Goal: Transaction & Acquisition: Obtain resource

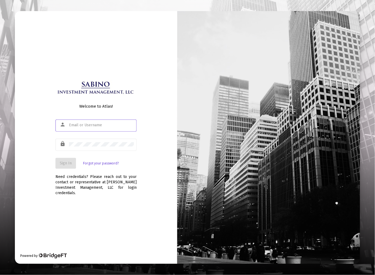
click at [90, 127] on input "text" at bounding box center [101, 125] width 65 height 4
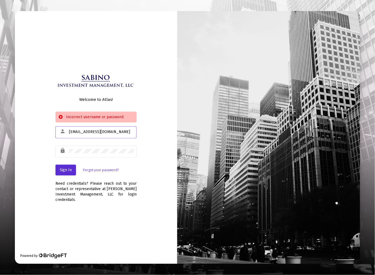
click at [115, 134] on input "[EMAIL_ADDRESS][DOMAIN_NAME]" at bounding box center [101, 132] width 65 height 4
click at [114, 132] on div "[EMAIL_ADDRESS][DOMAIN_NAME]" at bounding box center [101, 131] width 65 height 13
click at [114, 133] on input "[EMAIL_ADDRESS][DOMAIN_NAME]" at bounding box center [101, 132] width 65 height 4
drag, startPoint x: 114, startPoint y: 133, endPoint x: 55, endPoint y: 125, distance: 60.4
click at [55, 125] on div "Welcome to Atlas! Incorrect username or password. person [EMAIL_ADDRESS][DOMAIN…" at bounding box center [96, 137] width 162 height 253
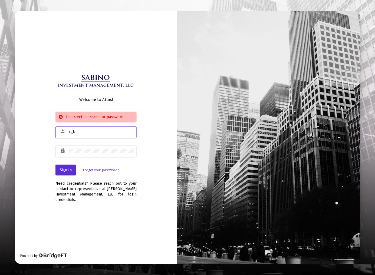
type input "[EMAIL_ADDRESS][DOMAIN_NAME]"
click at [66, 171] on span "Sign In" at bounding box center [66, 170] width 12 height 5
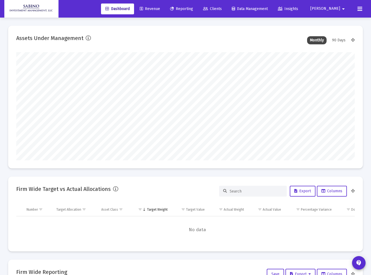
type input "[DATE]"
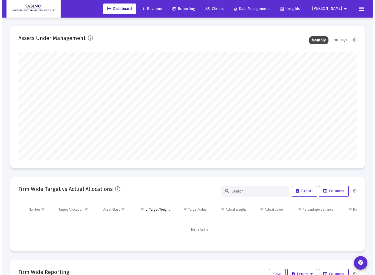
scroll to position [108, 157]
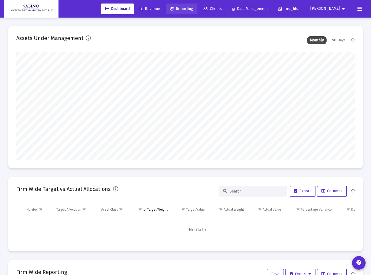
click at [193, 9] on span "Reporting" at bounding box center [181, 8] width 23 height 5
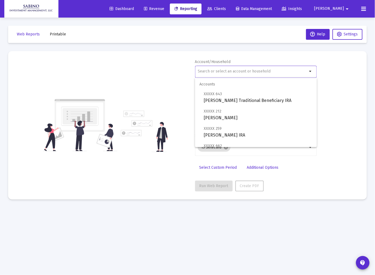
click at [234, 69] on input "text" at bounding box center [253, 71] width 110 height 4
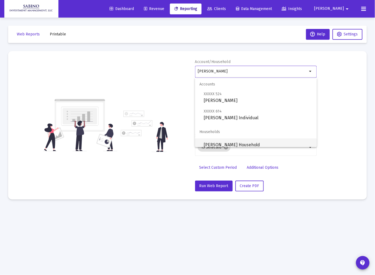
click at [229, 142] on span "[PERSON_NAME] Household" at bounding box center [258, 145] width 109 height 13
type input "[PERSON_NAME] Household"
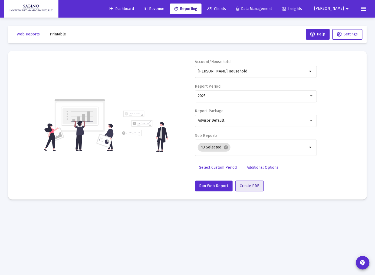
click at [247, 185] on span "Create PDF" at bounding box center [249, 186] width 19 height 5
click at [53, 34] on span "Printable" at bounding box center [58, 34] width 16 height 5
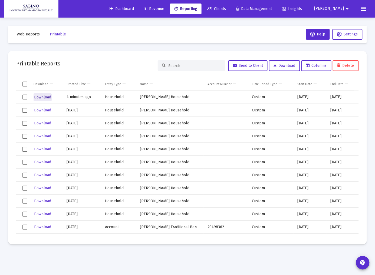
click at [41, 96] on span "Download" at bounding box center [42, 97] width 17 height 5
click at [339, 9] on span "[PERSON_NAME]" at bounding box center [330, 8] width 30 height 5
click at [340, 36] on button "Logout" at bounding box center [342, 36] width 32 height 13
